Goal: Task Accomplishment & Management: Use online tool/utility

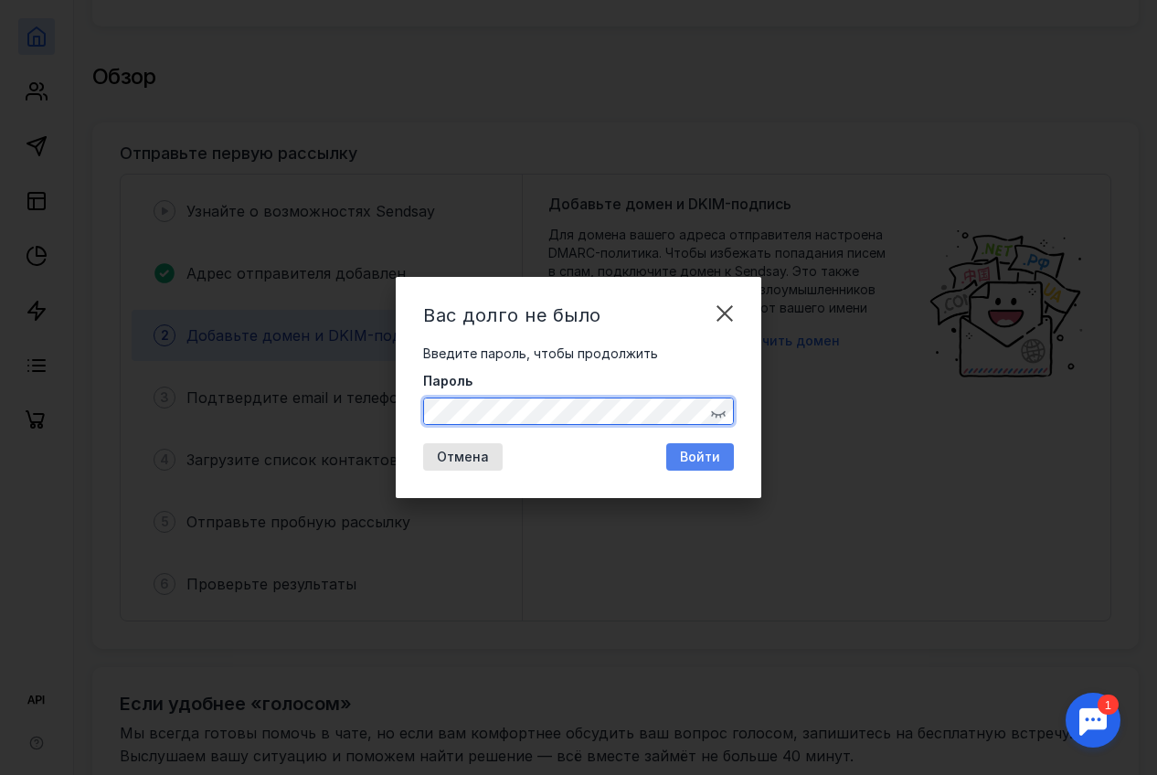
click at [683, 460] on span "Войти" at bounding box center [700, 458] width 40 height 16
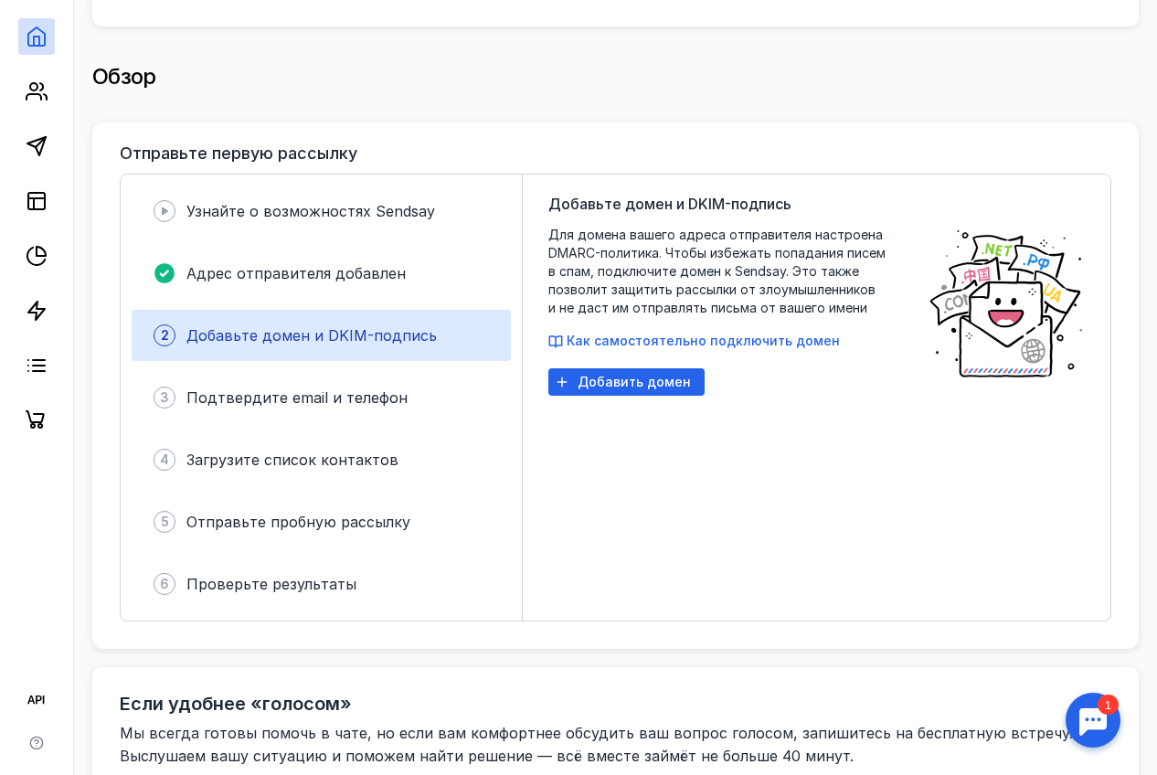
click at [1086, 708] on div at bounding box center [1093, 720] width 57 height 57
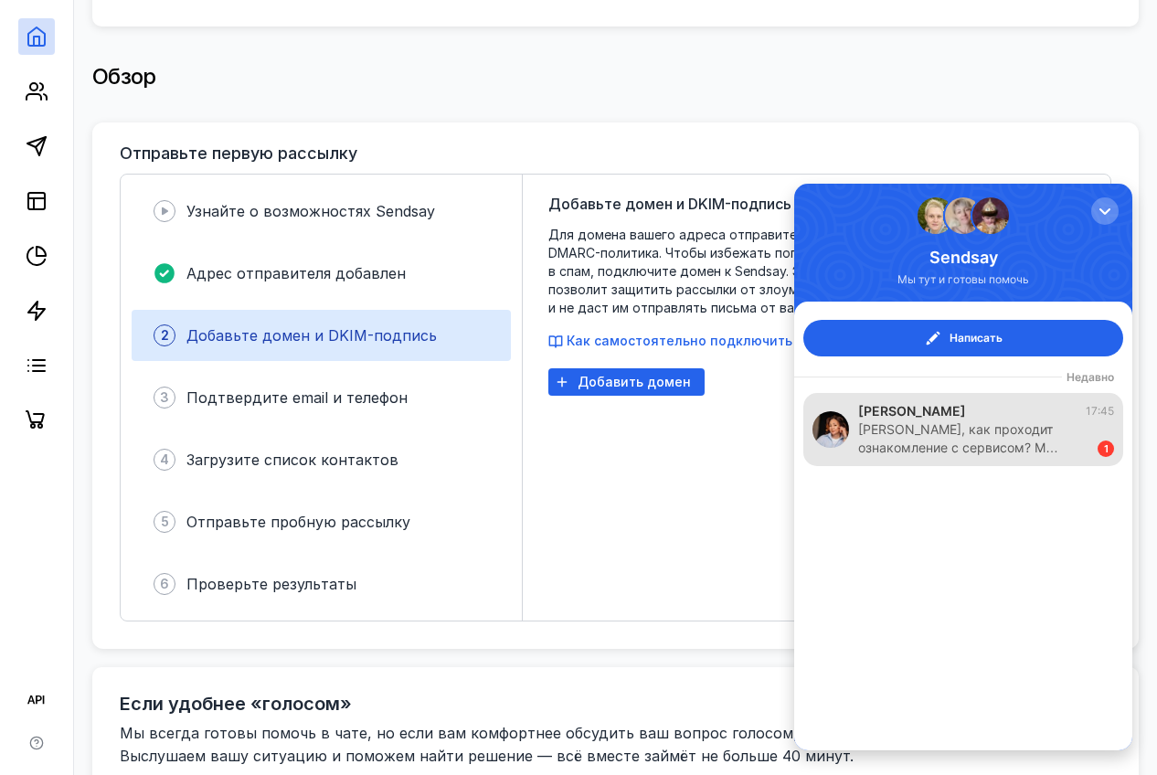
click at [996, 452] on div "[PERSON_NAME], как проходит ознакомление с сервисом? М…" at bounding box center [968, 438] width 221 height 37
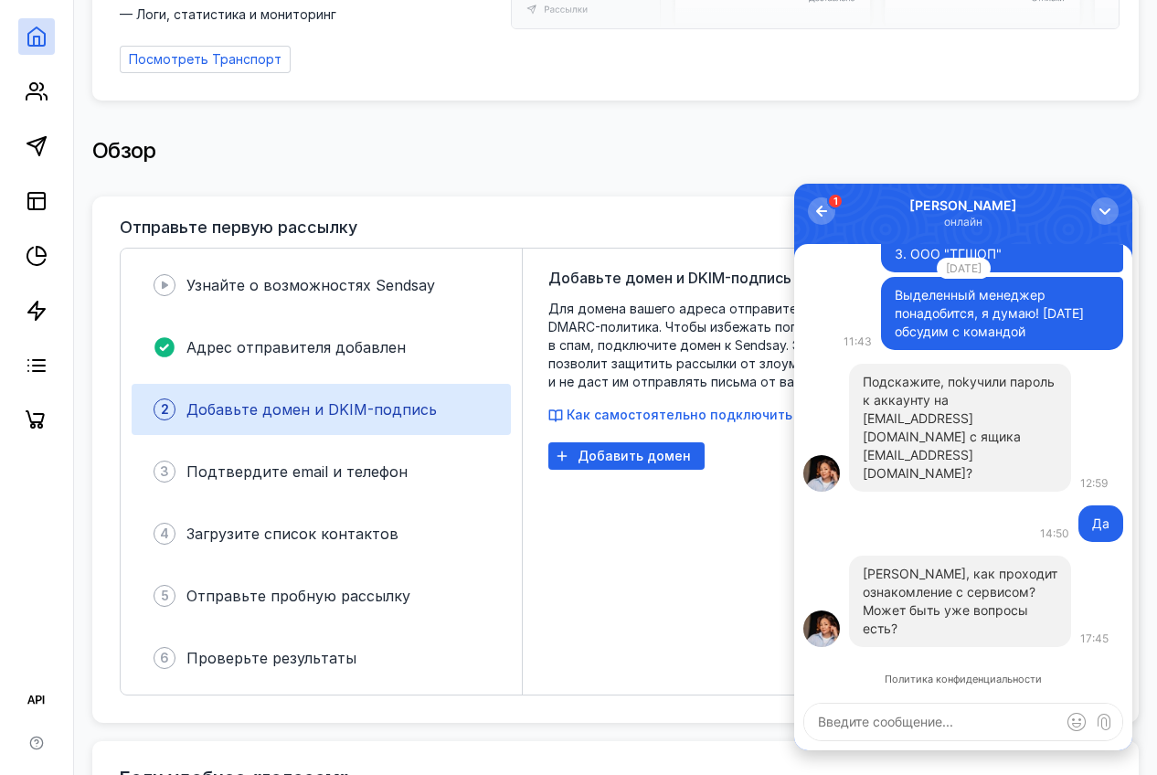
scroll to position [258, 0]
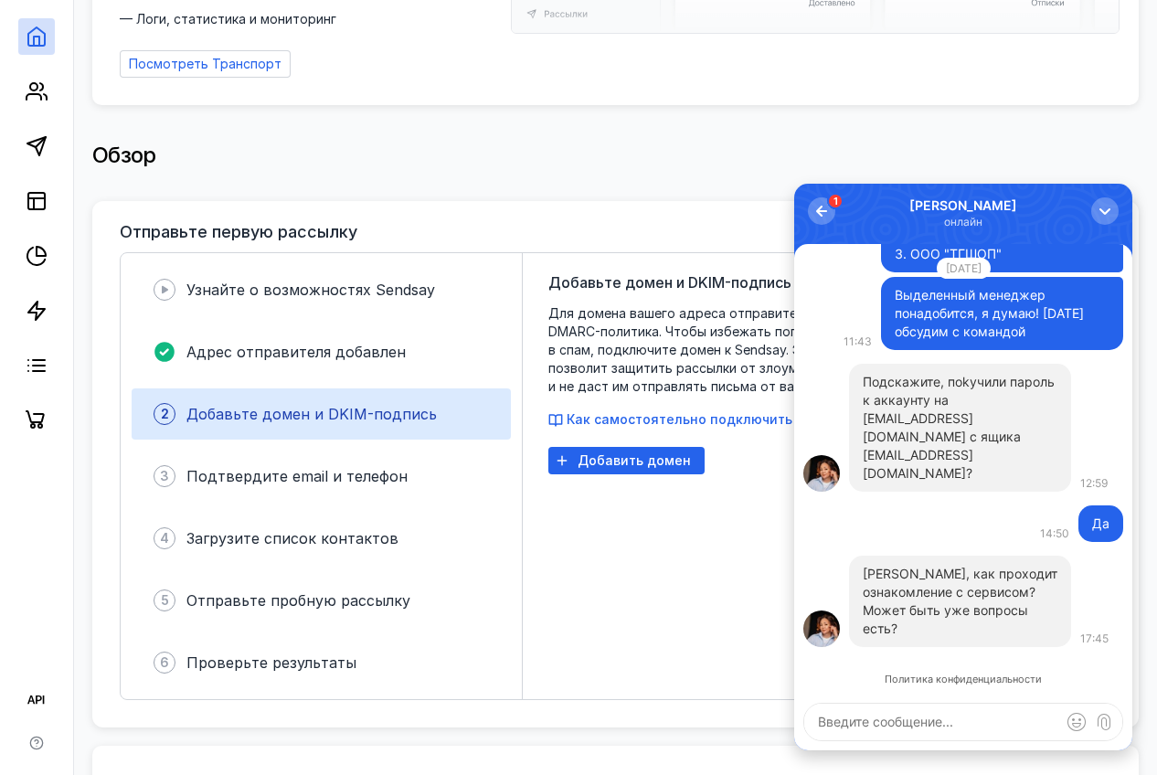
click at [563, 538] on div "Добавьте домен и DKIM-подпись Для домена вашего адреса отправителя настроена DM…" at bounding box center [728, 475] width 361 height 409
click at [1103, 211] on div "button" at bounding box center [1105, 211] width 18 height 18
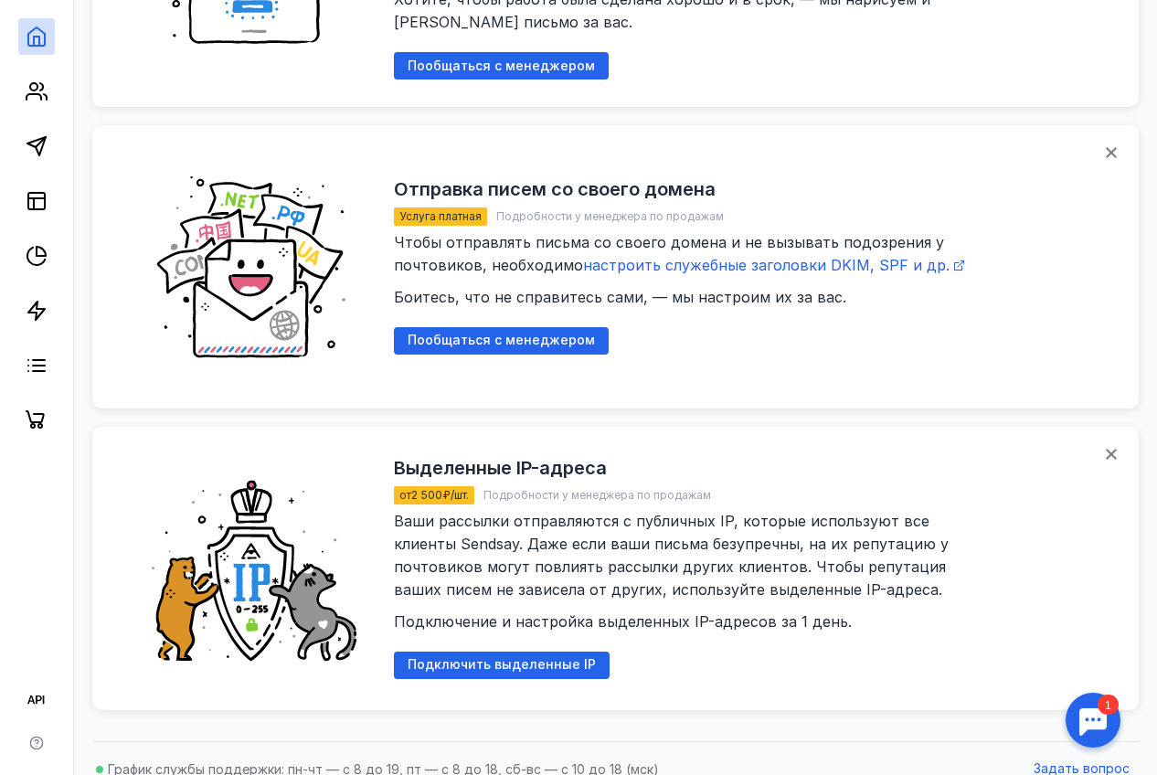
scroll to position [2337, 0]
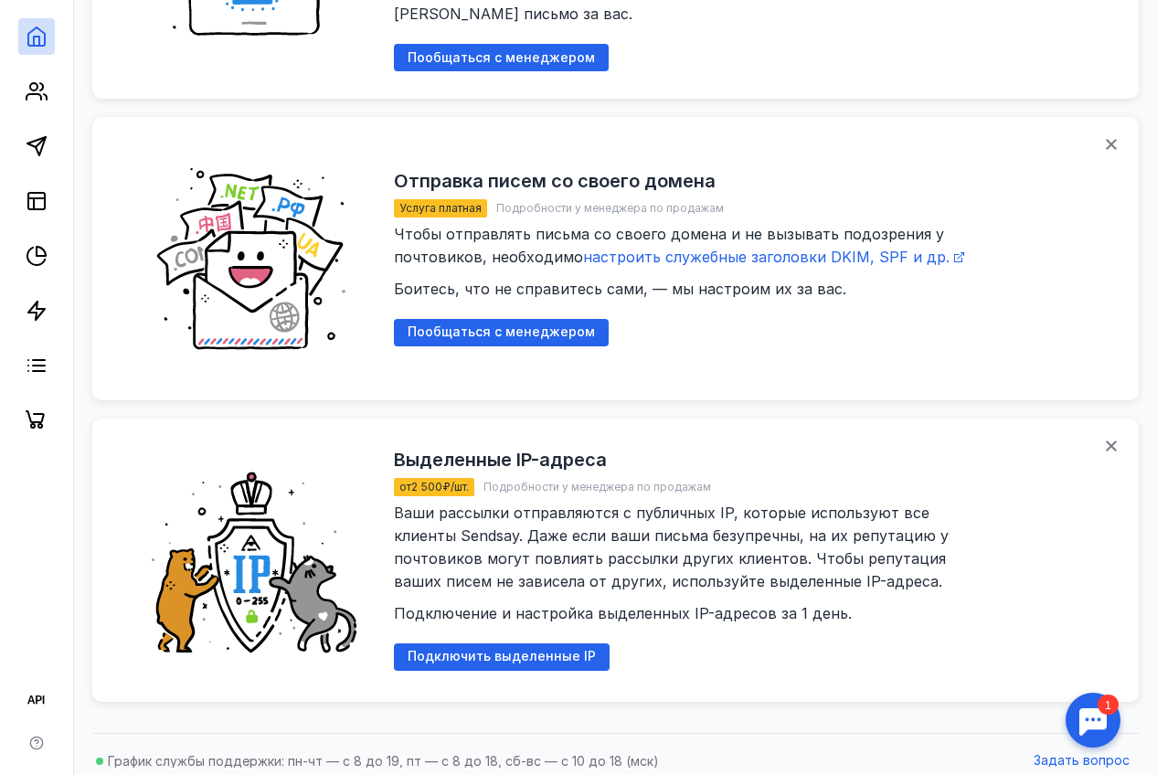
click at [685, 368] on div "Отправка писем со своего домена Услуга платная Подробности у менеджера по прода…" at bounding box center [615, 258] width 1046 height 283
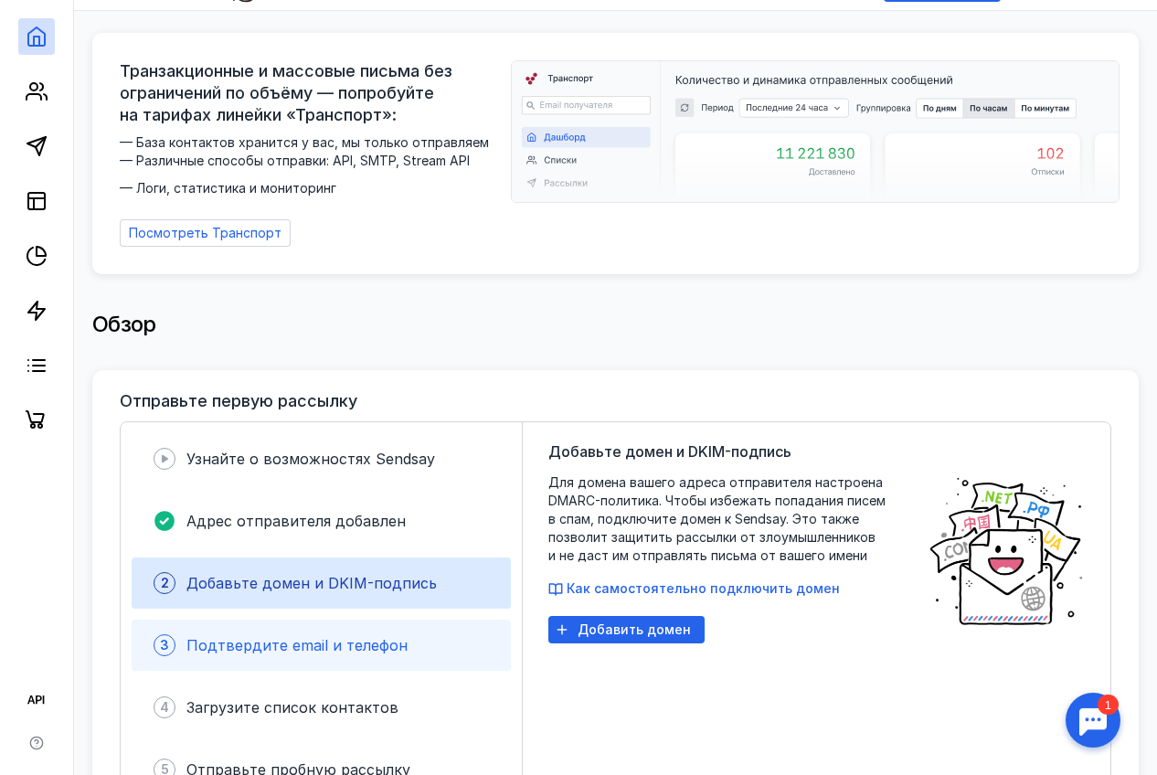
scroll to position [0, 0]
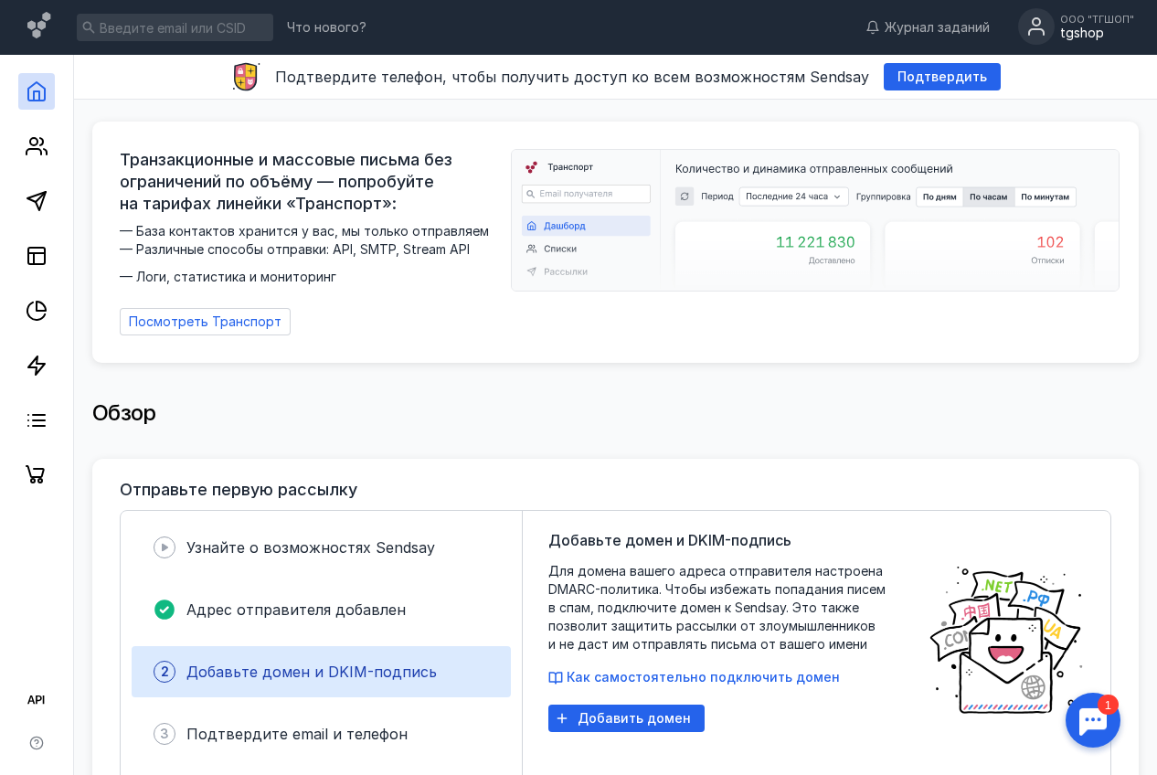
click at [1074, 33] on div "tgshop" at bounding box center [1097, 34] width 74 height 16
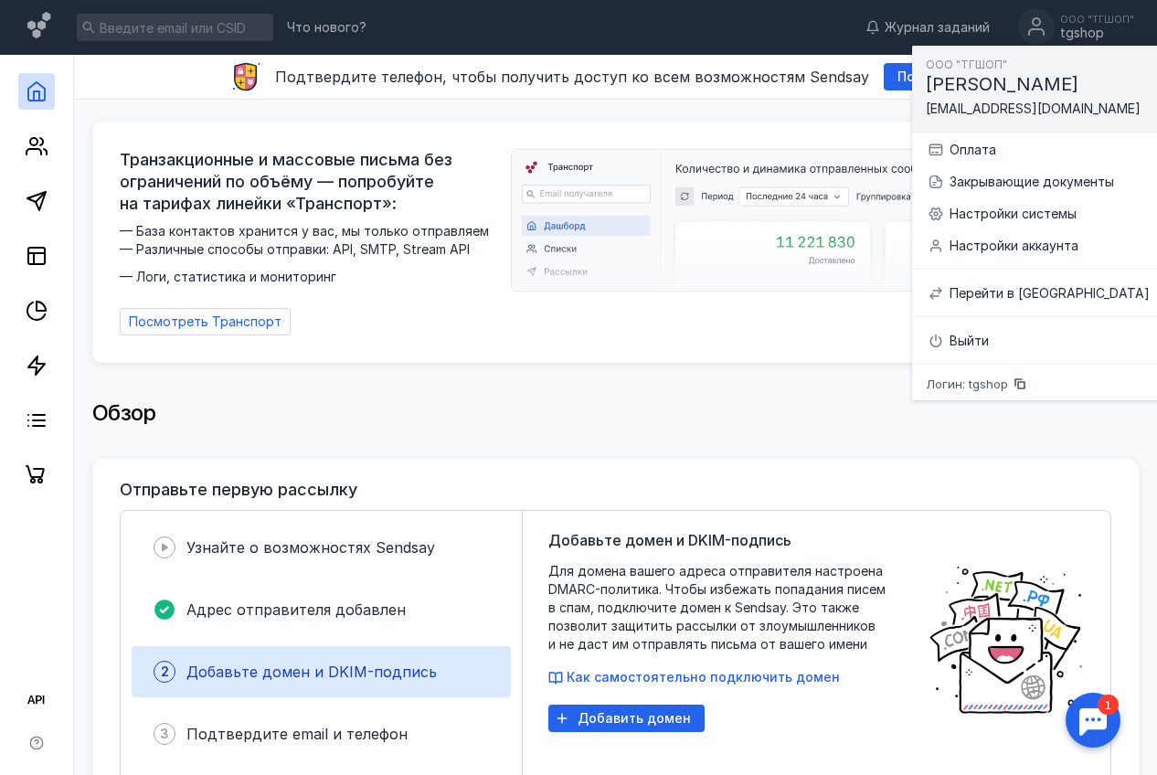
click at [750, 373] on div "Обзор" at bounding box center [615, 415] width 1046 height 87
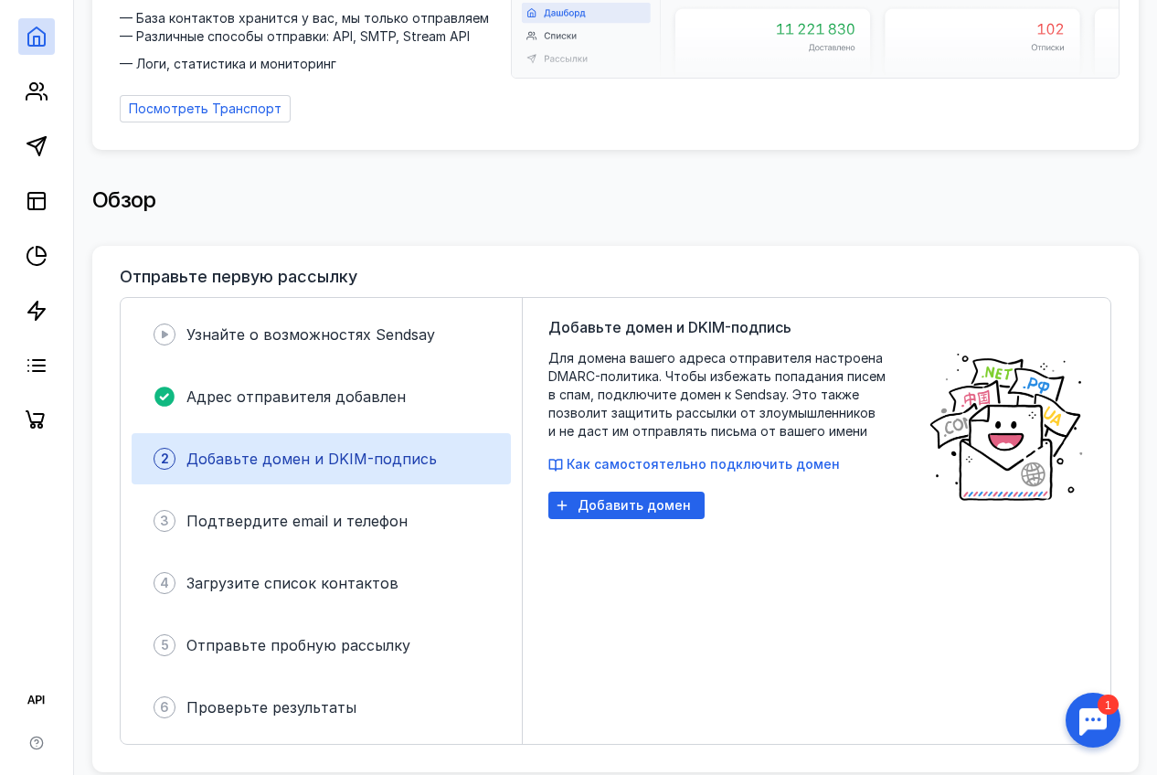
scroll to position [245, 0]
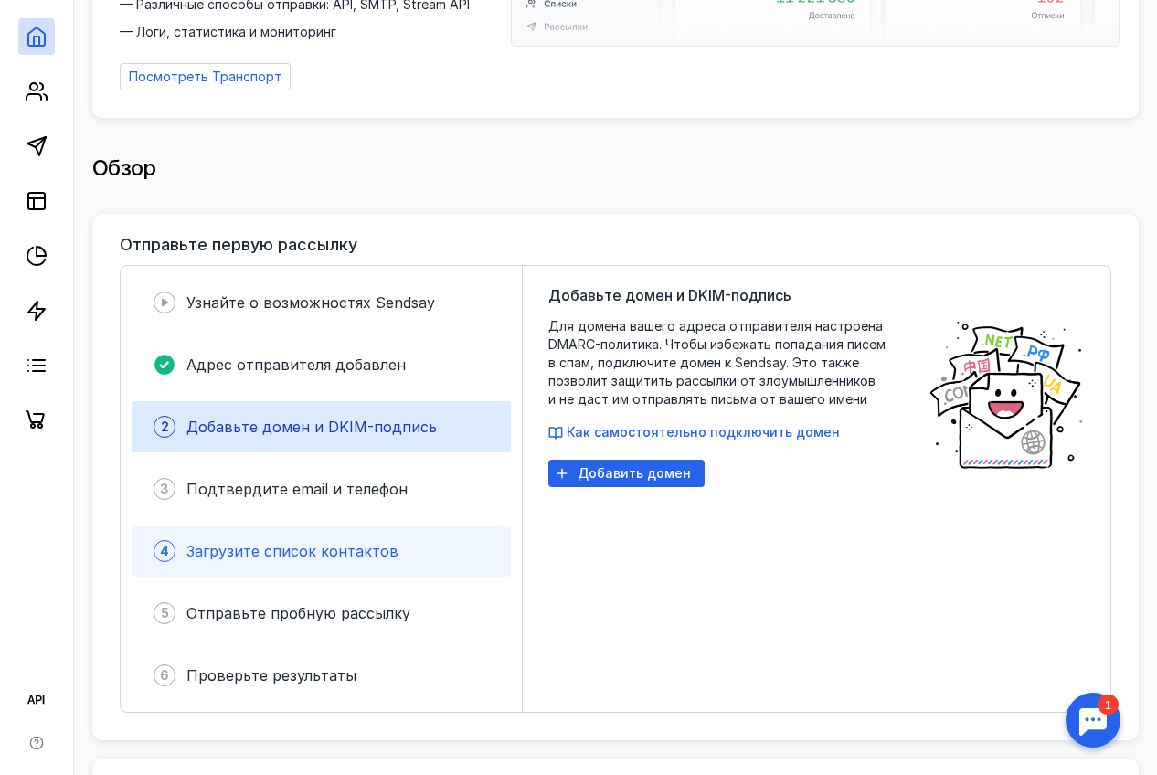
click at [382, 542] on span "Загрузите список контактов" at bounding box center [292, 551] width 212 height 18
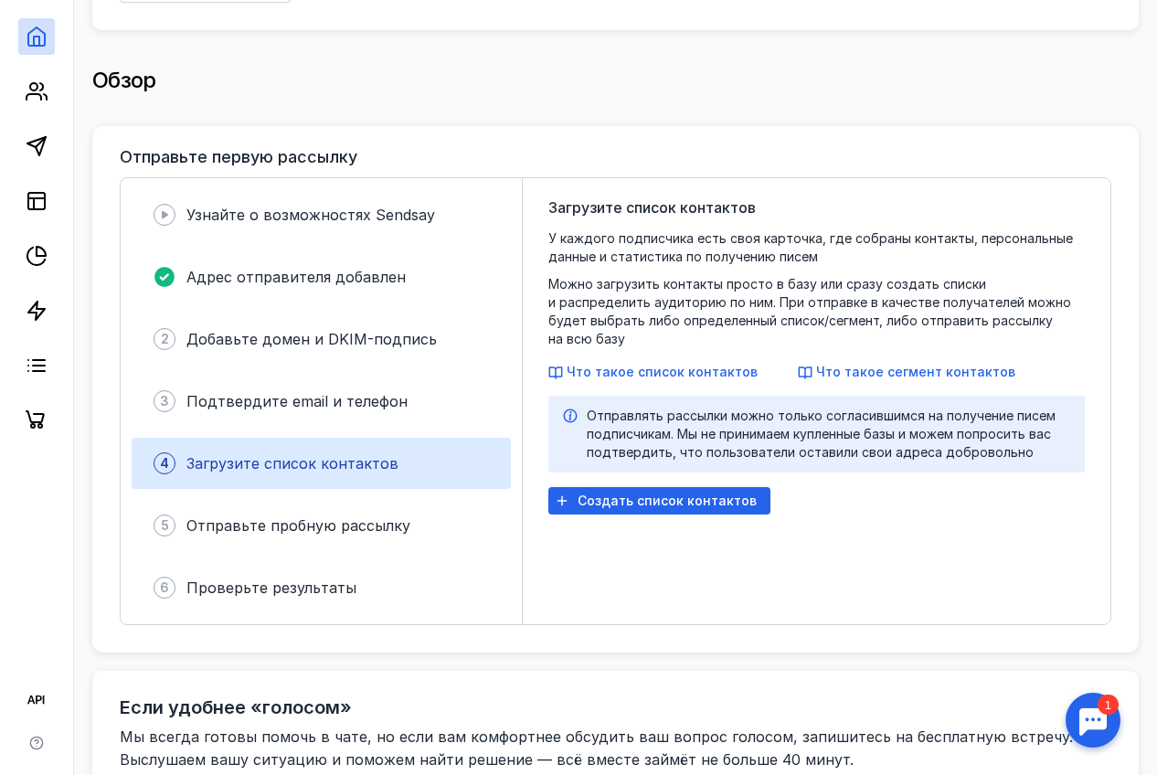
scroll to position [339, 0]
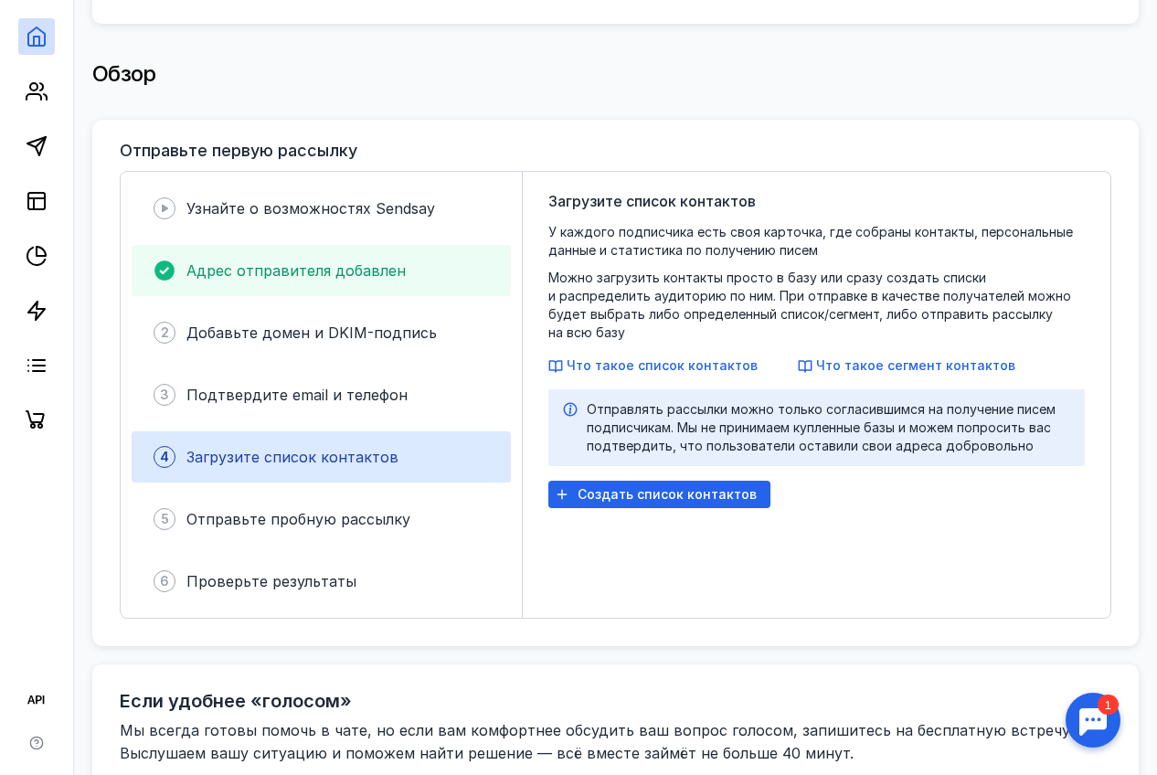
click at [429, 275] on div "Адрес отправителя добавлен" at bounding box center [321, 270] width 379 height 51
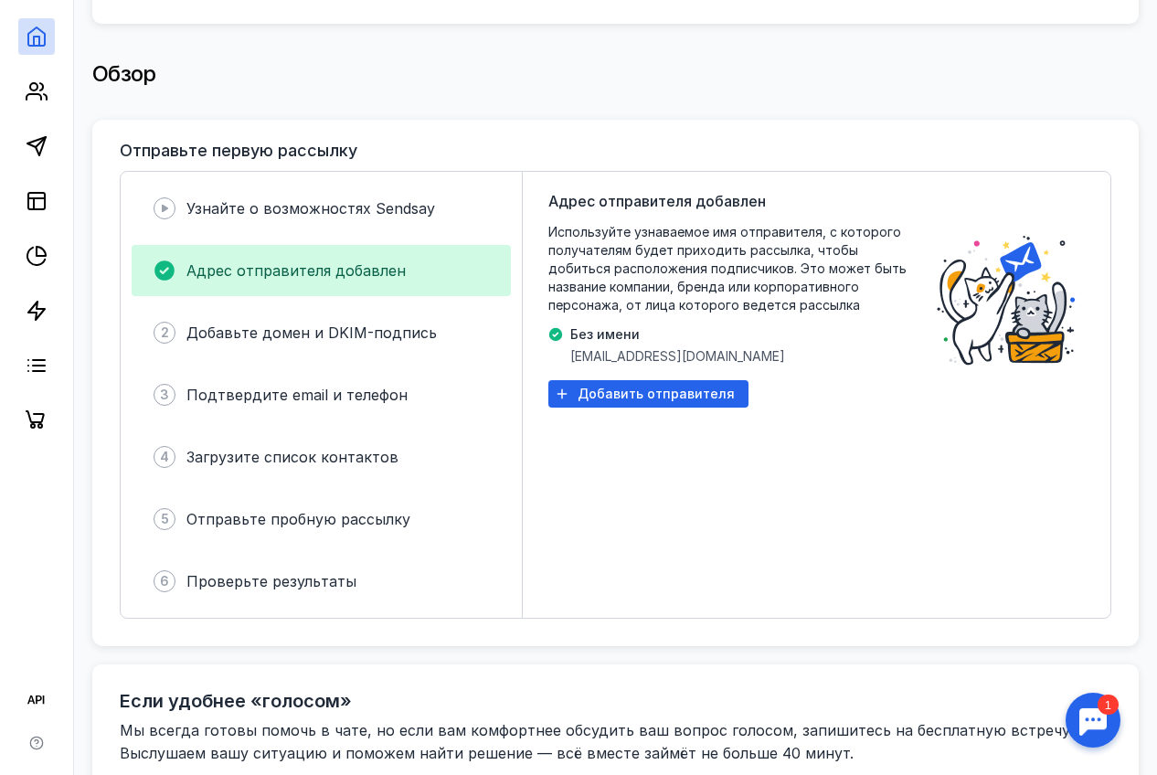
scroll to position [354, 0]
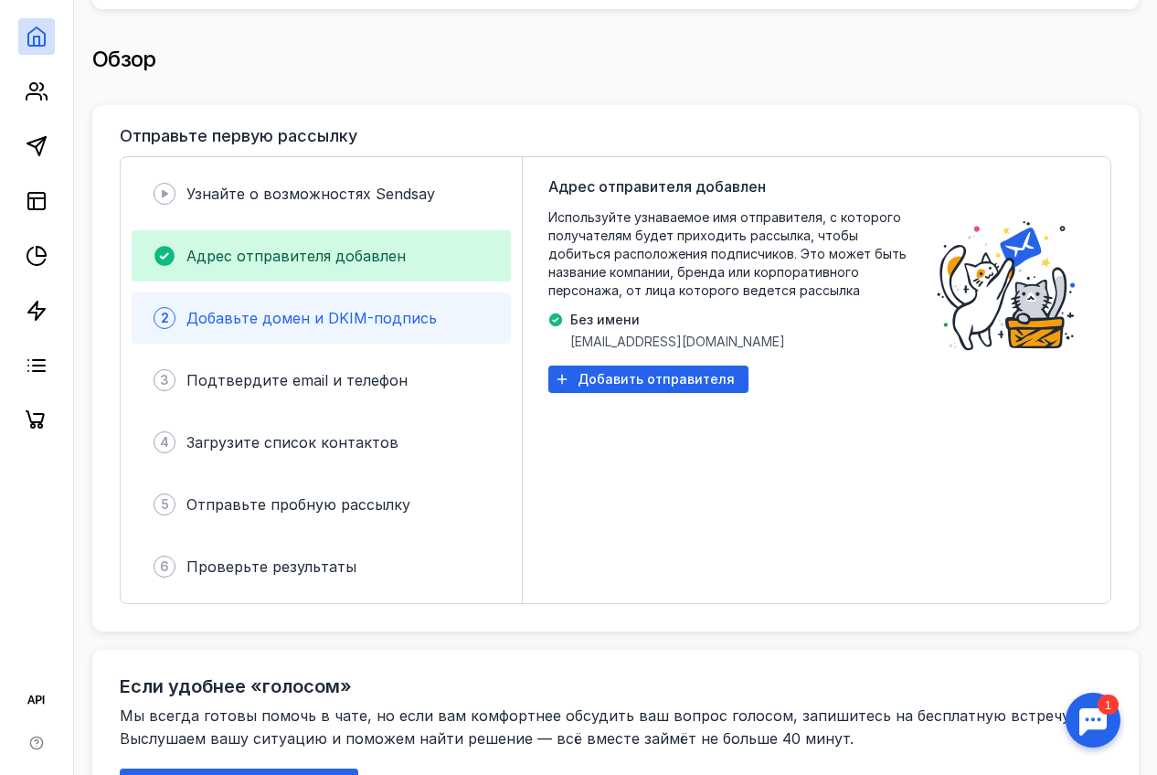
click at [361, 309] on span "Добавьте домен и DKIM-подпись" at bounding box center [311, 318] width 250 height 18
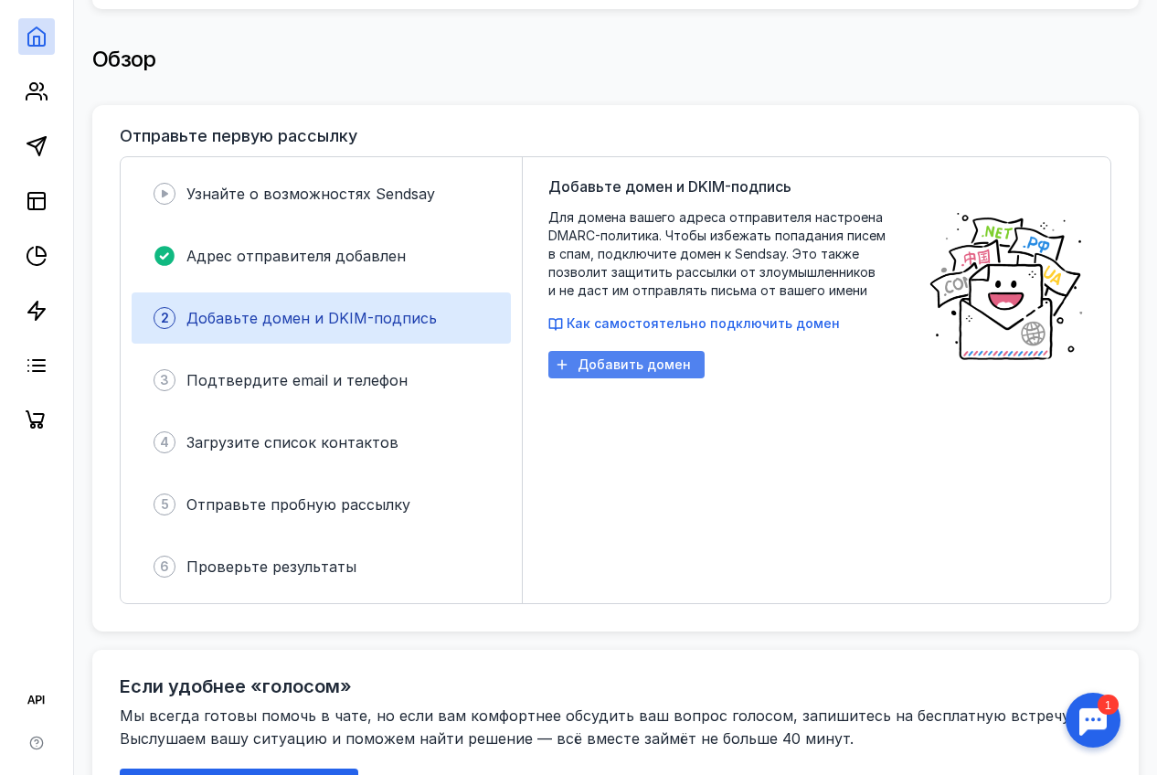
click at [592, 357] on span "Добавить домен" at bounding box center [634, 365] width 113 height 16
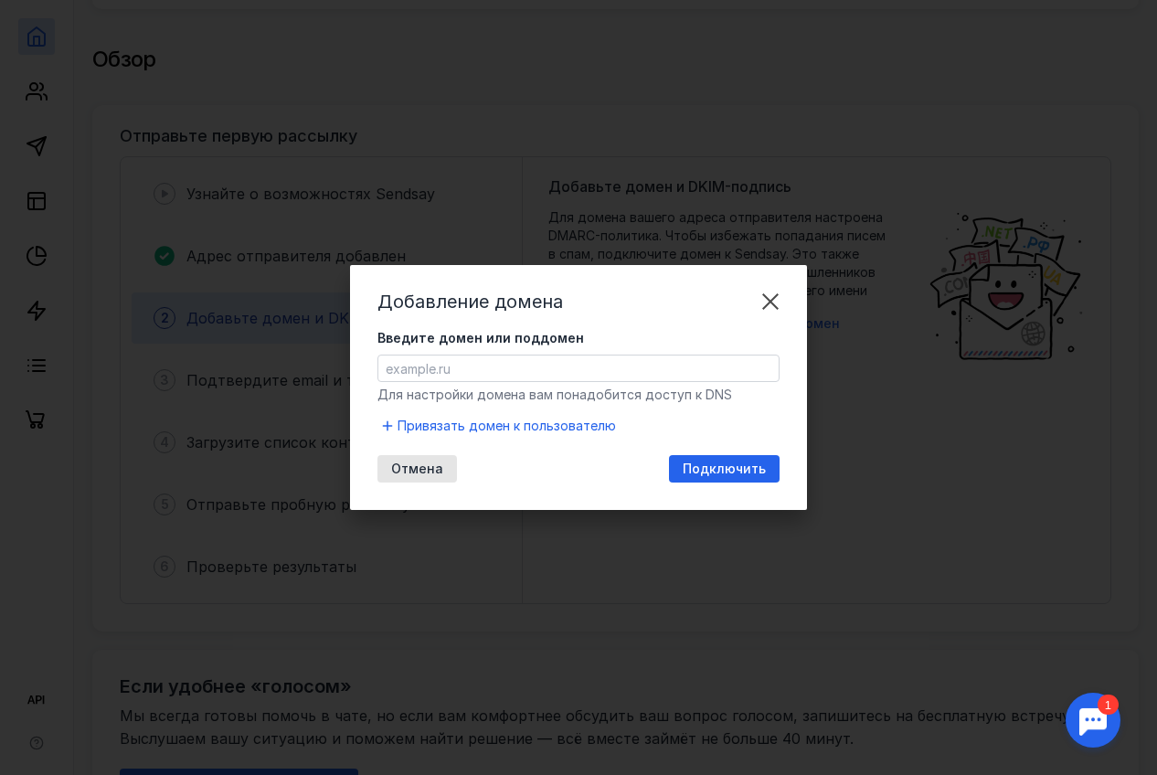
click at [523, 371] on input "Введите домен или поддомен" at bounding box center [578, 368] width 400 height 26
click at [601, 334] on label "Введите домен или поддомен" at bounding box center [578, 338] width 402 height 18
click at [601, 355] on input "Введите домен или поддомен" at bounding box center [578, 368] width 400 height 26
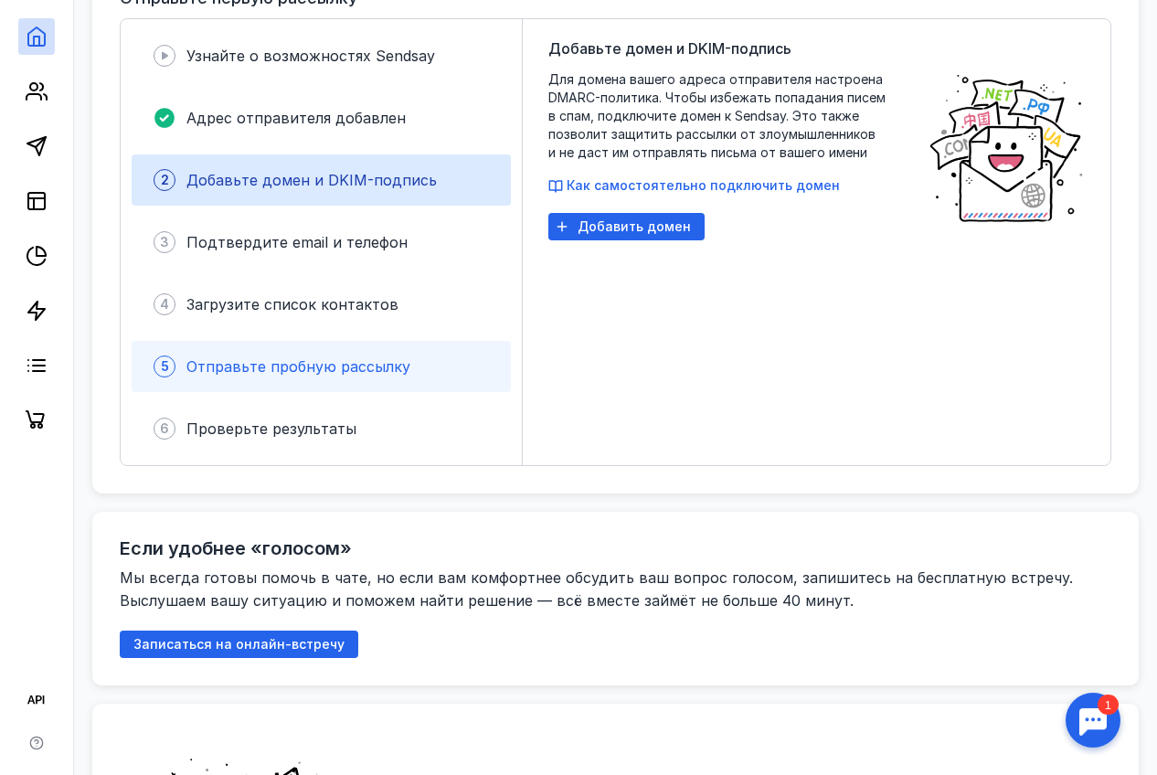
scroll to position [493, 0]
